Goal: Browse casually: Explore the website without a specific task or goal

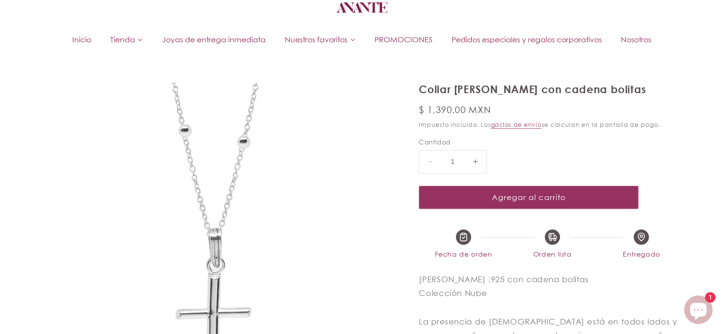
select select "{"isForProduct":true,"id":43713866006682,"title":"Plata","available":true,"pric…"
select select "{"isForProduct":false,"id":43713823473818,"title":"Plata","available":true,"pri…"
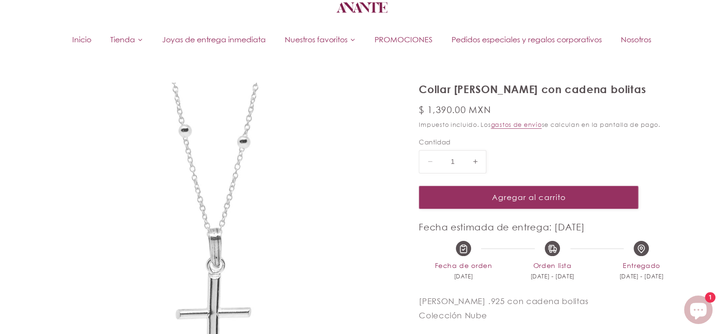
scroll to position [71, 0]
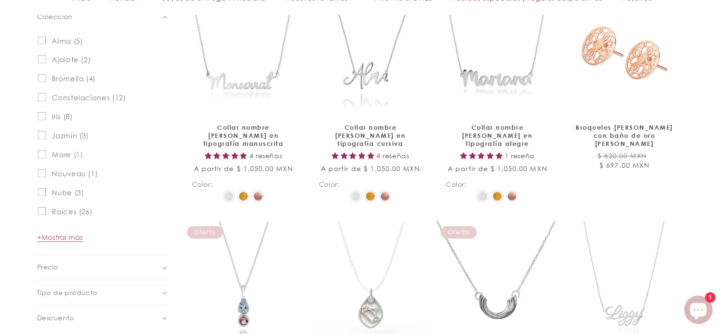
scroll to position [190, 0]
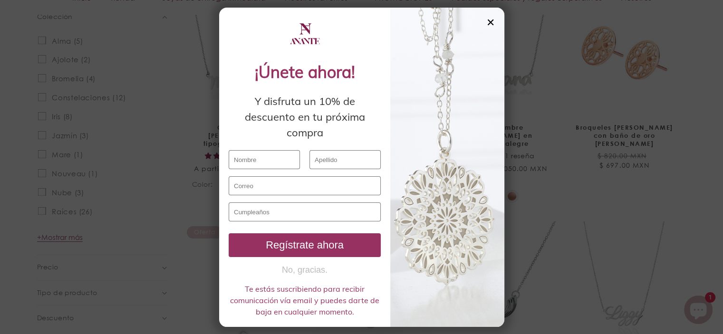
click at [487, 20] on div "✕" at bounding box center [490, 22] width 9 height 10
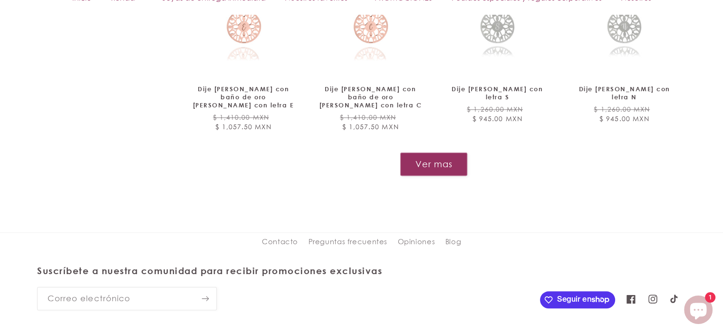
click at [430, 153] on button "Ver mas" at bounding box center [433, 164] width 67 height 23
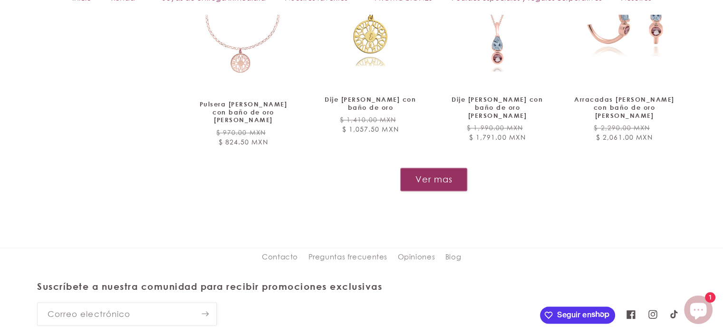
scroll to position [1640, 0]
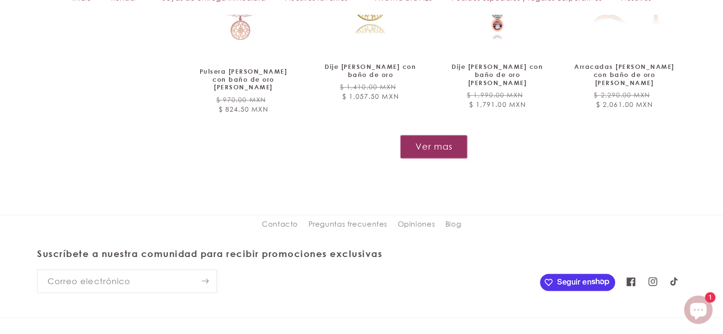
click at [415, 135] on button "Ver mas" at bounding box center [434, 146] width 68 height 23
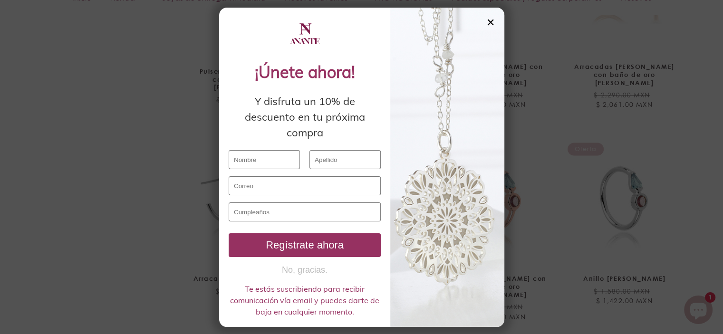
click at [491, 22] on div "✕" at bounding box center [490, 22] width 9 height 10
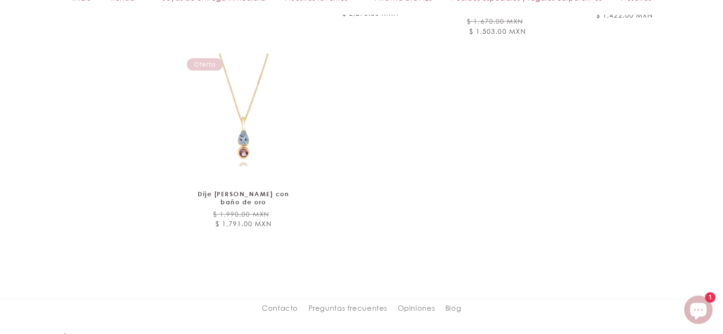
drag, startPoint x: 166, startPoint y: 252, endPoint x: 158, endPoint y: 174, distance: 77.9
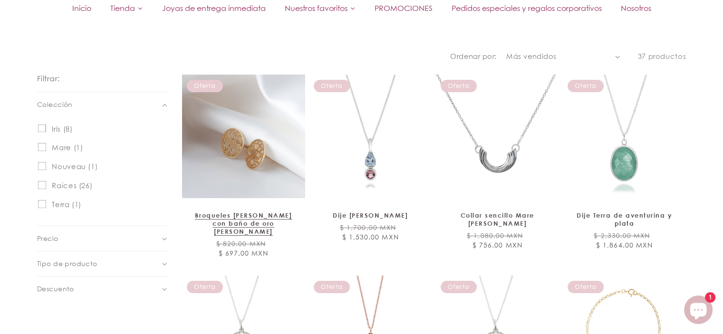
scroll to position [238, 0]
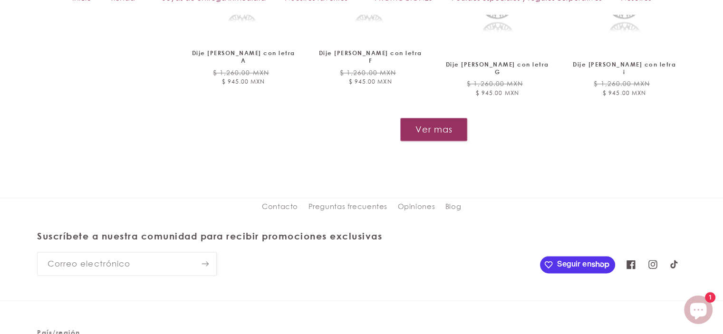
scroll to position [1138, 0]
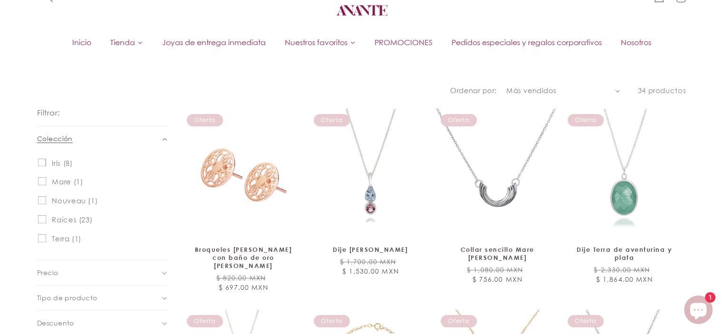
scroll to position [95, 0]
